Goal: Find specific page/section: Find specific page/section

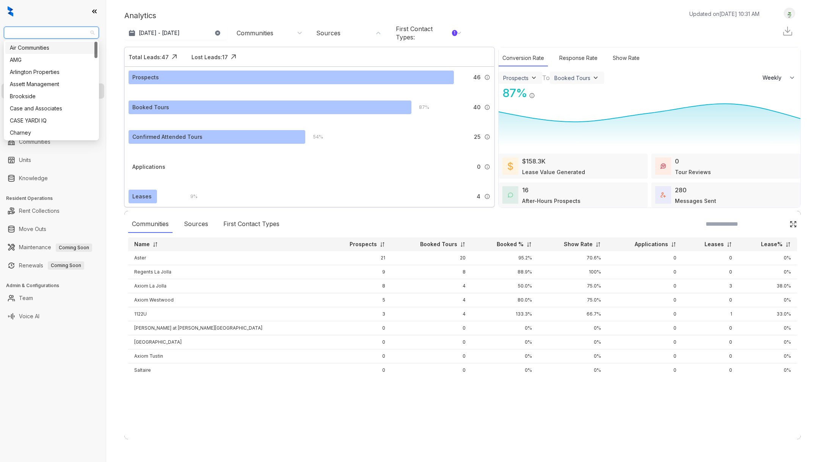
select select "******"
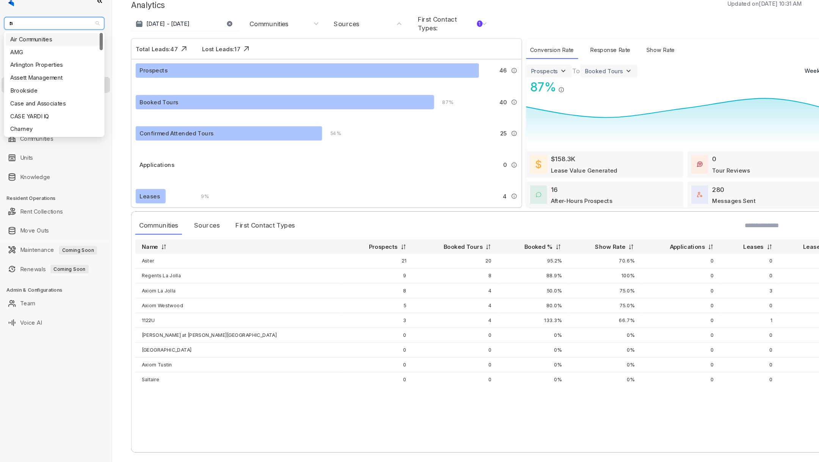
type input "***"
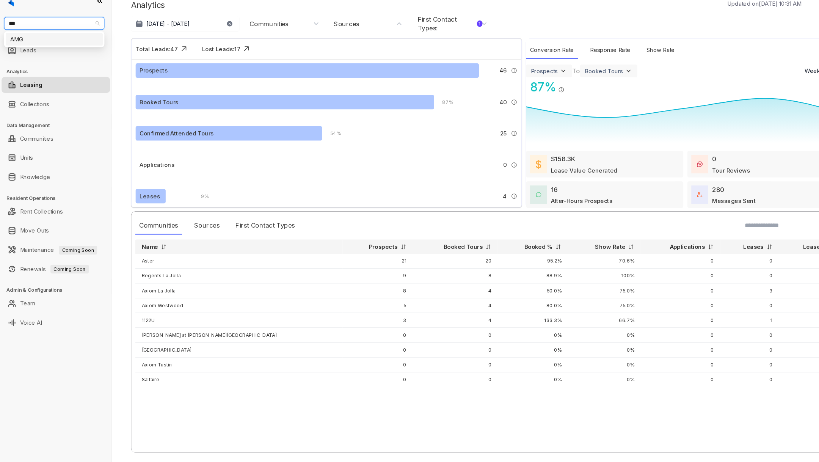
click at [49, 44] on div "AMG" at bounding box center [51, 48] width 83 height 8
click at [34, 58] on link "Leads" at bounding box center [26, 58] width 15 height 15
click at [25, 57] on link "Leads" at bounding box center [26, 58] width 15 height 15
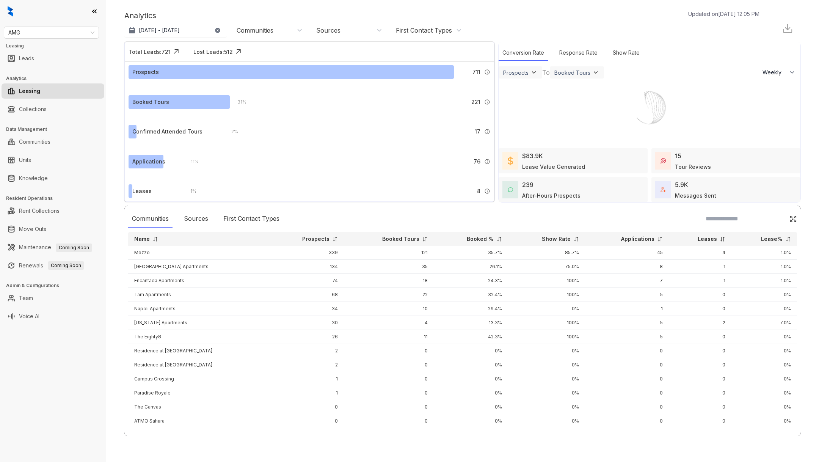
select select "******"
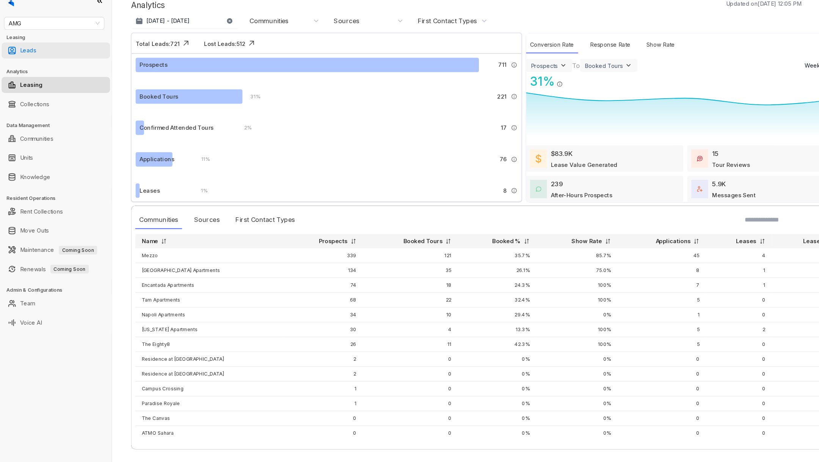
click at [34, 54] on link "Leads" at bounding box center [26, 58] width 15 height 15
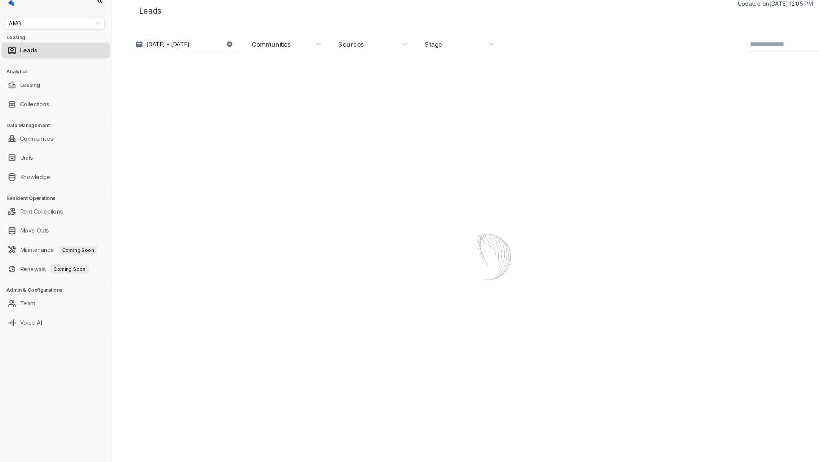
click at [260, 54] on div "Communities" at bounding box center [257, 52] width 37 height 8
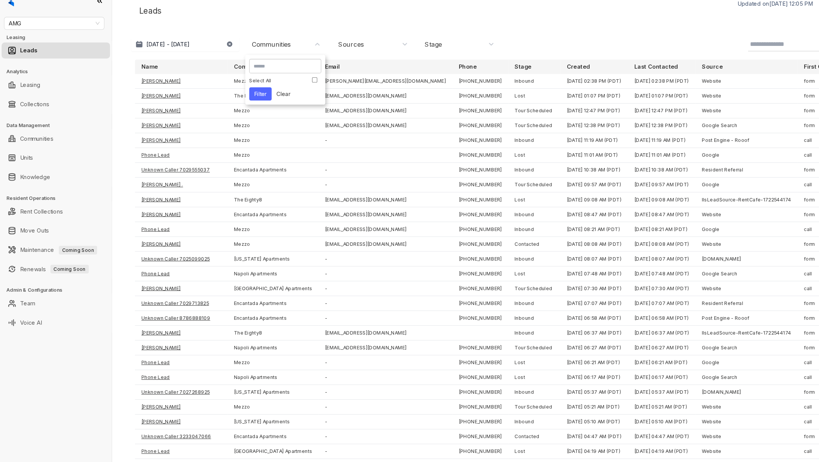
click at [268, 76] on input at bounding box center [270, 73] width 60 height 7
type input "****"
click at [300, 98] on div "[GEOGRAPHIC_DATA] Apartments" at bounding box center [268, 99] width 64 height 11
click at [250, 109] on button "Filter" at bounding box center [246, 115] width 21 height 13
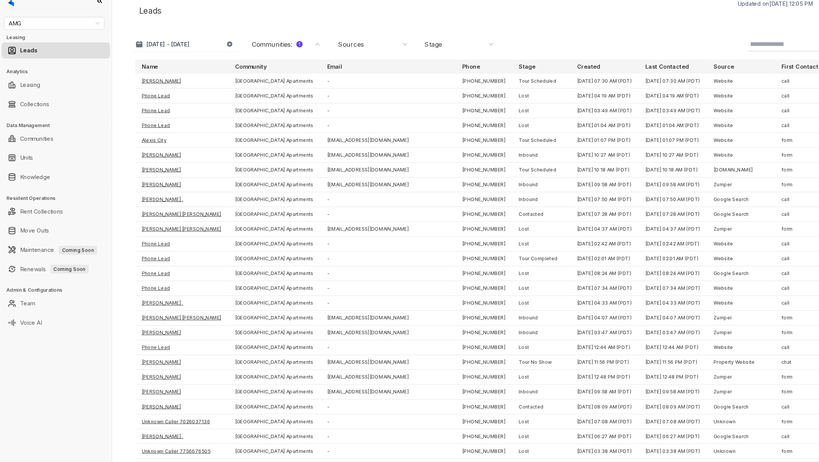
click at [349, 53] on div "Sources" at bounding box center [354, 52] width 66 height 8
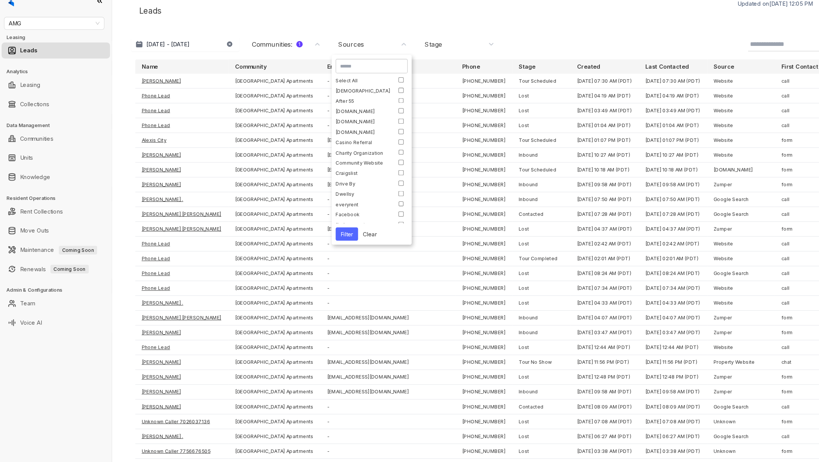
click at [404, 51] on div "Stage" at bounding box center [411, 52] width 16 height 8
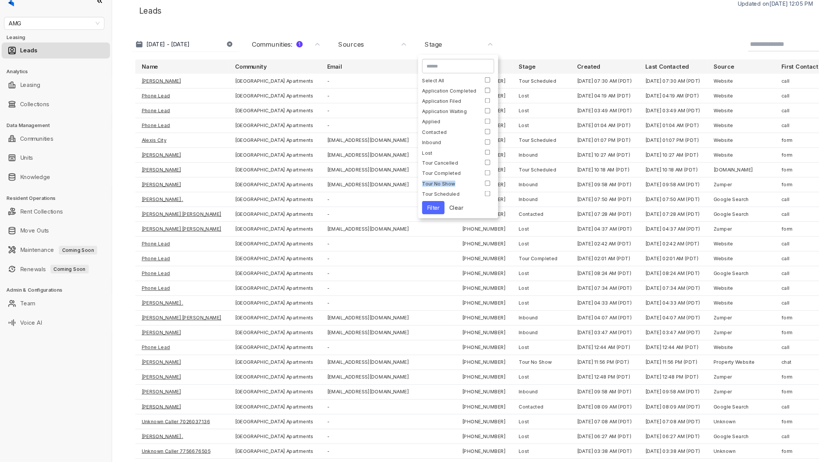
click at [462, 189] on div "Select All Application Completed Application Filed Application Waiting Applied …" at bounding box center [434, 140] width 68 height 113
click at [411, 210] on button "Filter" at bounding box center [410, 207] width 21 height 13
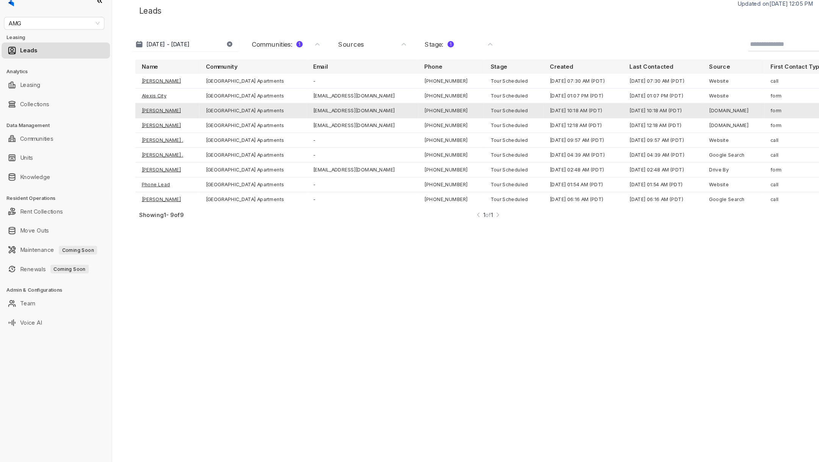
click at [161, 114] on td "[PERSON_NAME]" at bounding box center [158, 115] width 61 height 14
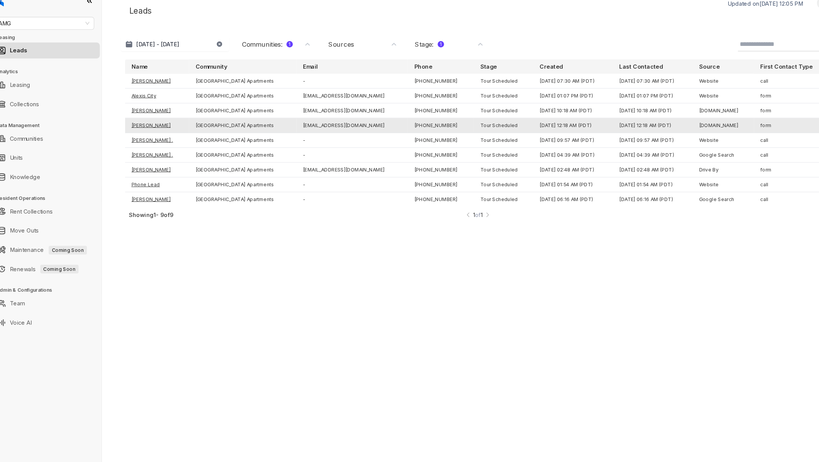
click at [145, 128] on td "[PERSON_NAME]" at bounding box center [158, 129] width 61 height 14
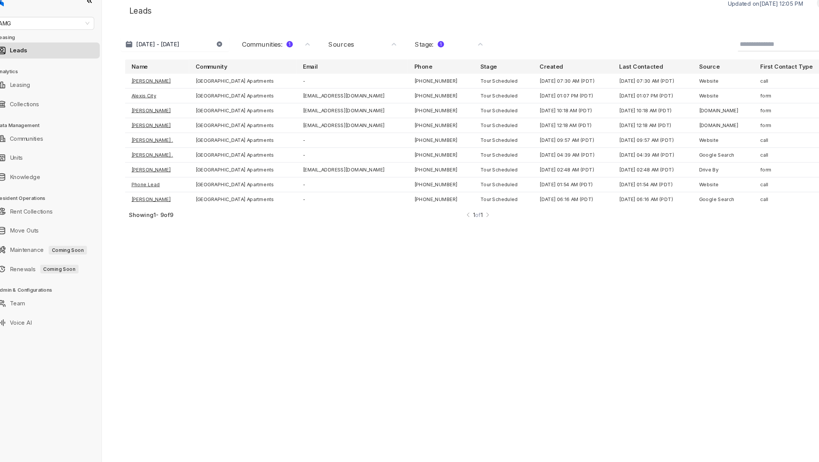
drag, startPoint x: 186, startPoint y: 111, endPoint x: 127, endPoint y: 117, distance: 59.4
click at [127, 117] on div "Name Community Email Phone Stage Created Last Contacted Source First Contact Ty…" at bounding box center [462, 265] width 676 height 405
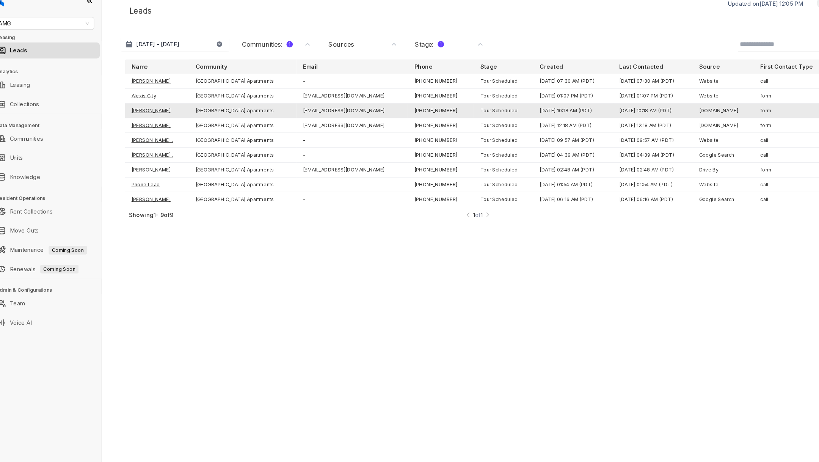
drag, startPoint x: 126, startPoint y: 117, endPoint x: 166, endPoint y: 114, distance: 39.9
click at [166, 115] on div "Name Community Email Phone Stage Created Last Contacted Source First Contact Ty…" at bounding box center [462, 265] width 676 height 405
click at [189, 114] on td "[PERSON_NAME]" at bounding box center [158, 115] width 61 height 14
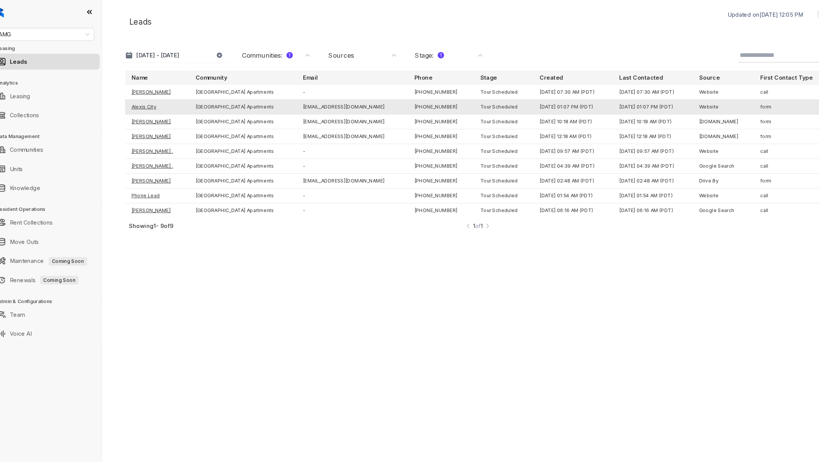
click at [151, 100] on td "Alexis City" at bounding box center [158, 101] width 61 height 14
